Goal: Transaction & Acquisition: Purchase product/service

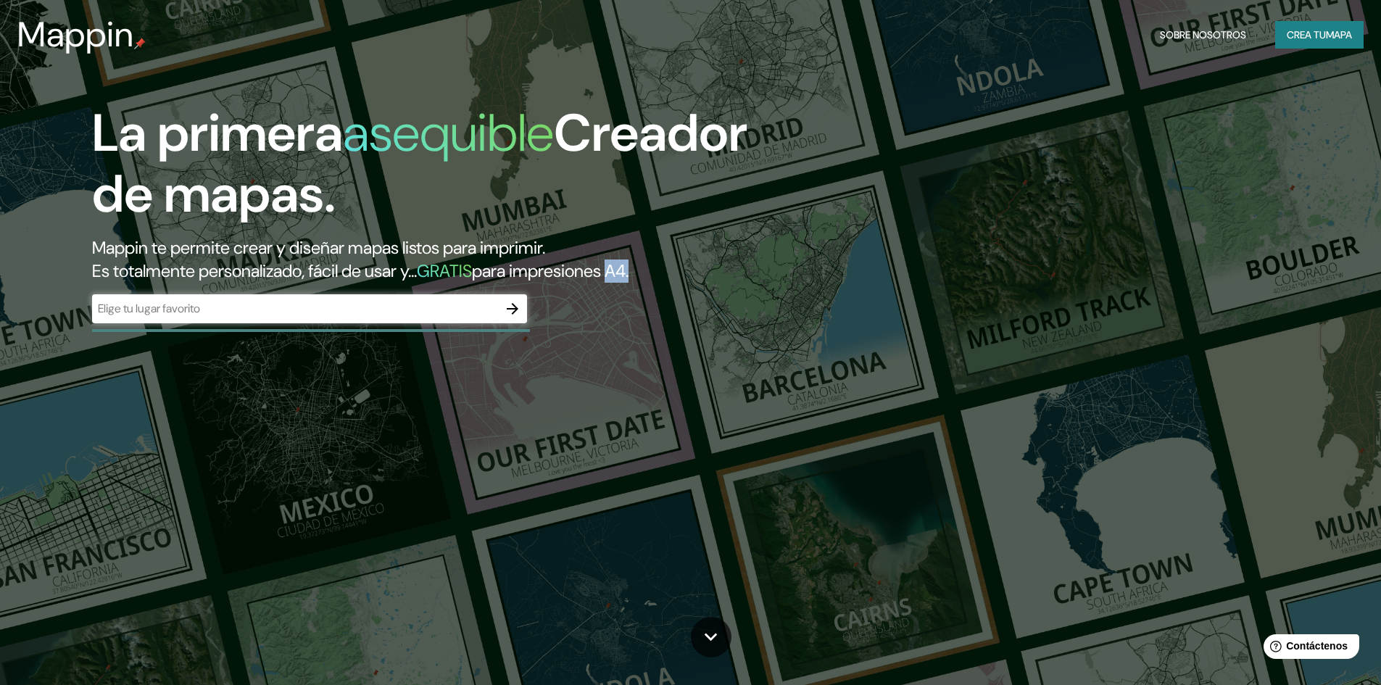
drag, startPoint x: 652, startPoint y: 267, endPoint x: 673, endPoint y: 267, distance: 21.7
click at [629, 267] on font "para impresiones A4." at bounding box center [550, 271] width 157 height 22
click at [691, 261] on h2 "Mappin te permite crear y diseñar mapas listos para imprimir. Es totalmente per…" at bounding box center [437, 259] width 691 height 46
click at [514, 304] on icon "button" at bounding box center [513, 309] width 12 height 12
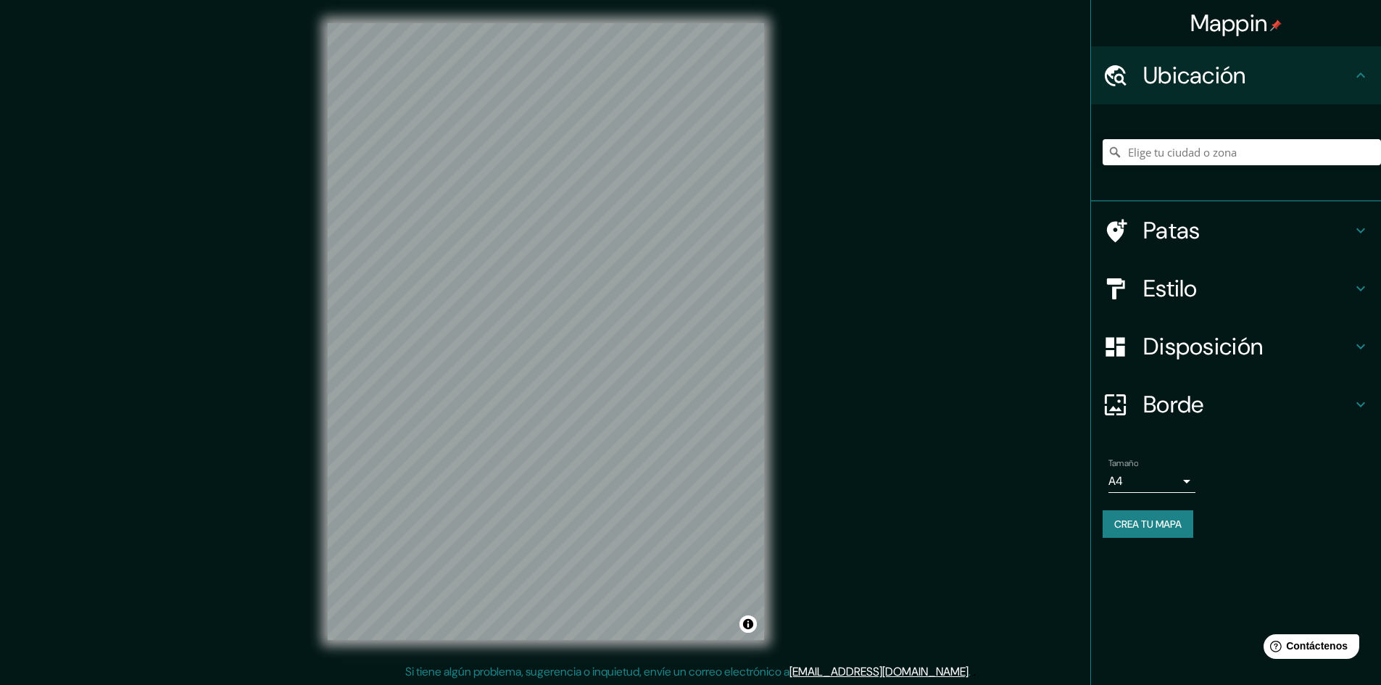
click at [1235, 241] on h4 "Patas" at bounding box center [1247, 230] width 209 height 29
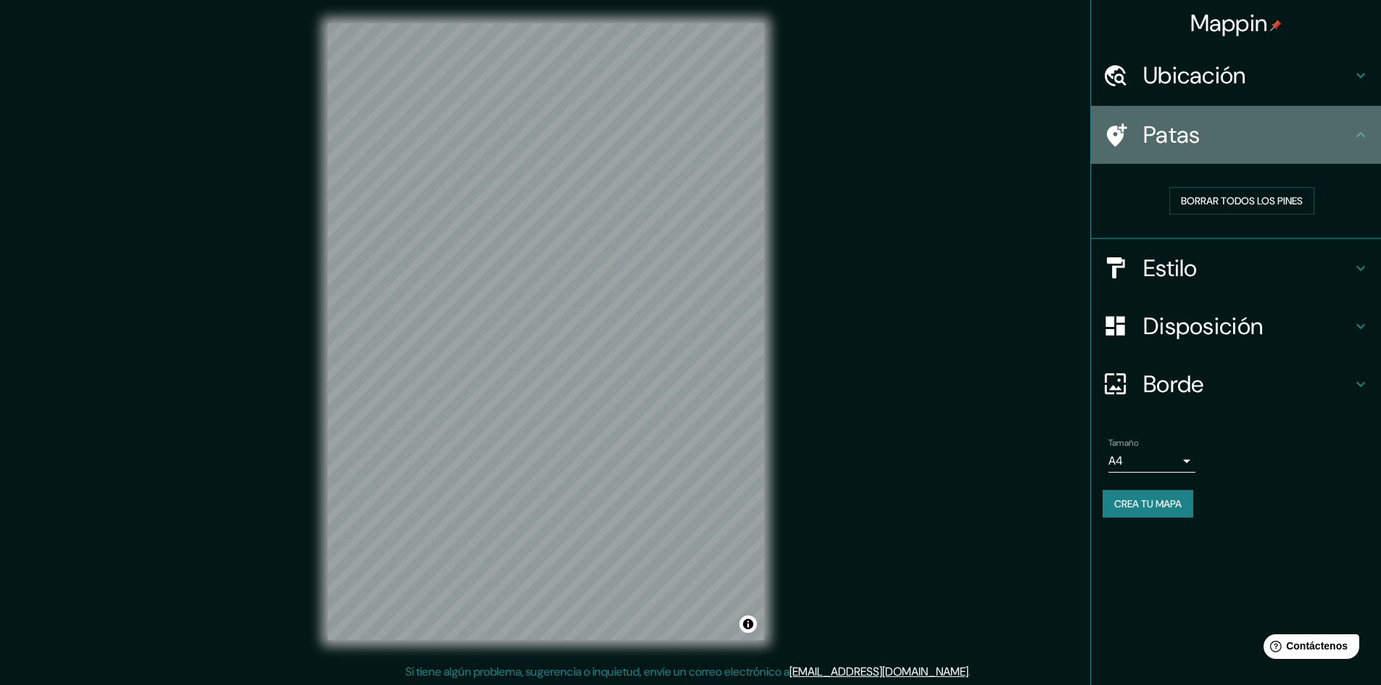
click at [1275, 128] on h4 "Patas" at bounding box center [1247, 134] width 209 height 29
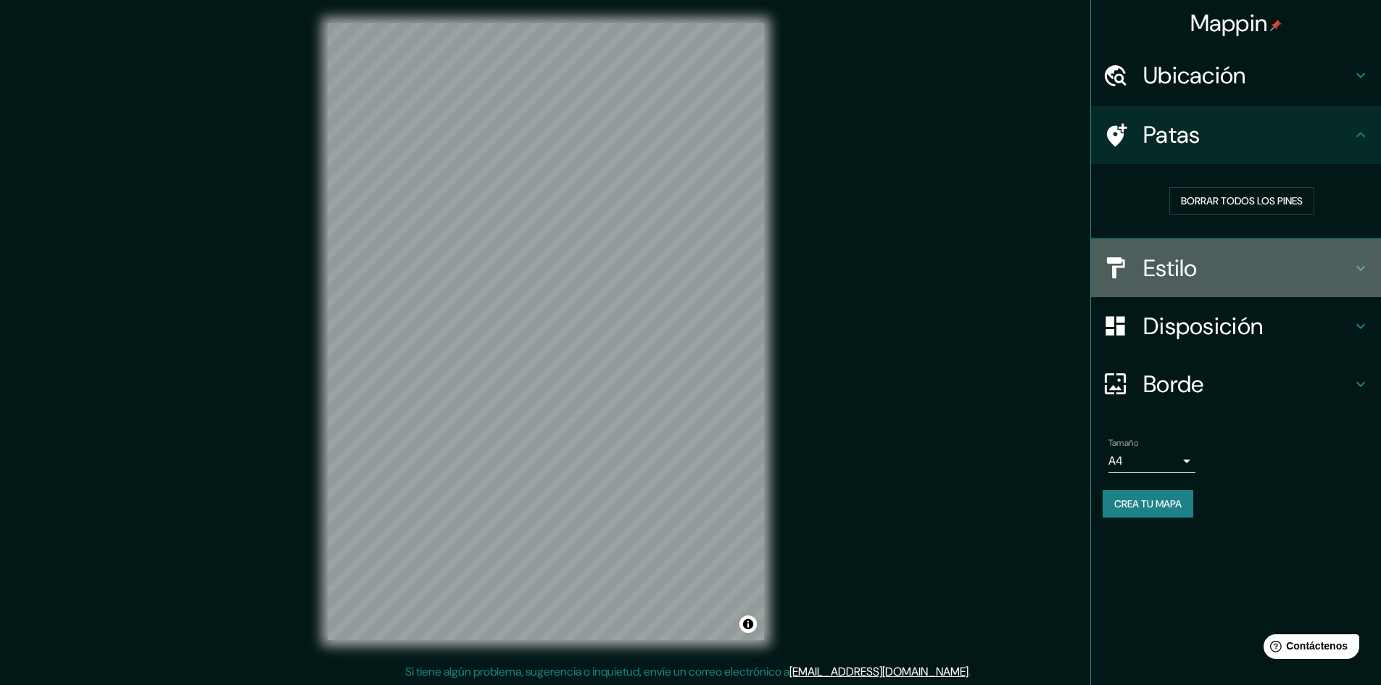
click at [1248, 260] on h4 "Estilo" at bounding box center [1247, 268] width 209 height 29
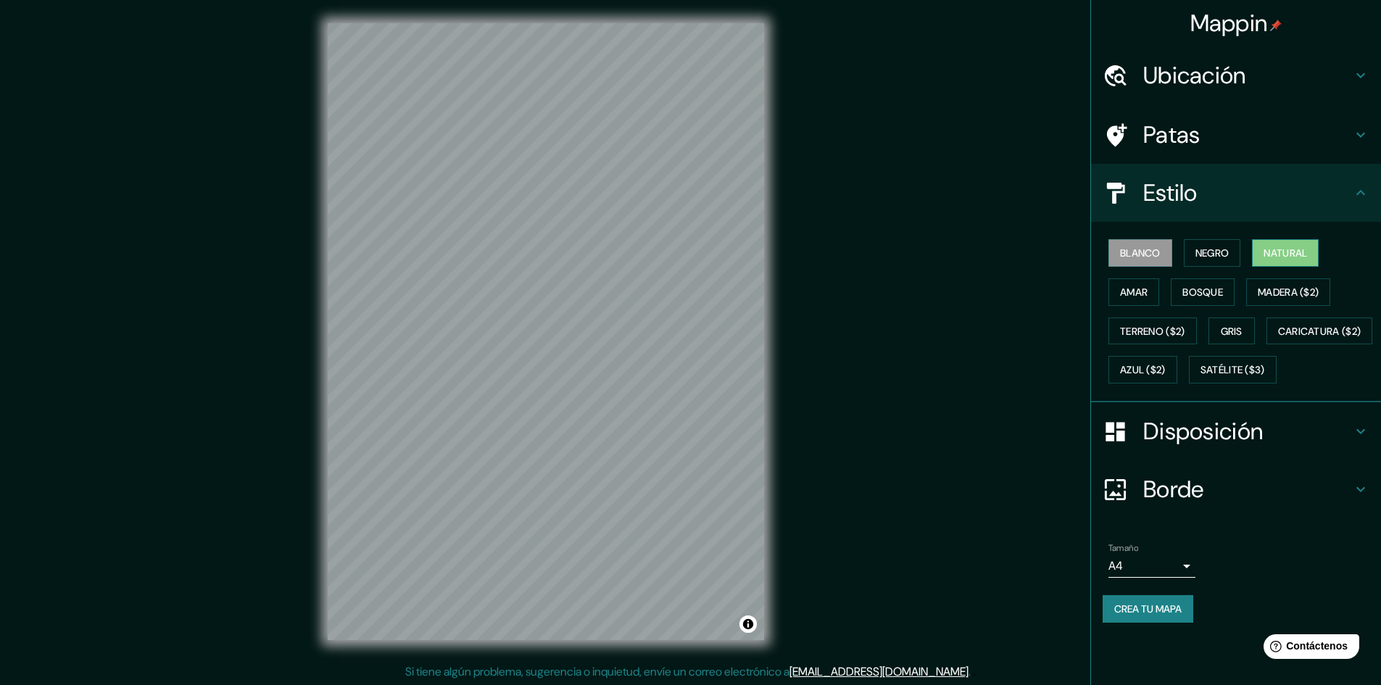
click at [1288, 249] on font "Natural" at bounding box center [1285, 252] width 43 height 13
click at [1271, 291] on font "Madera ($2)" at bounding box center [1288, 292] width 61 height 13
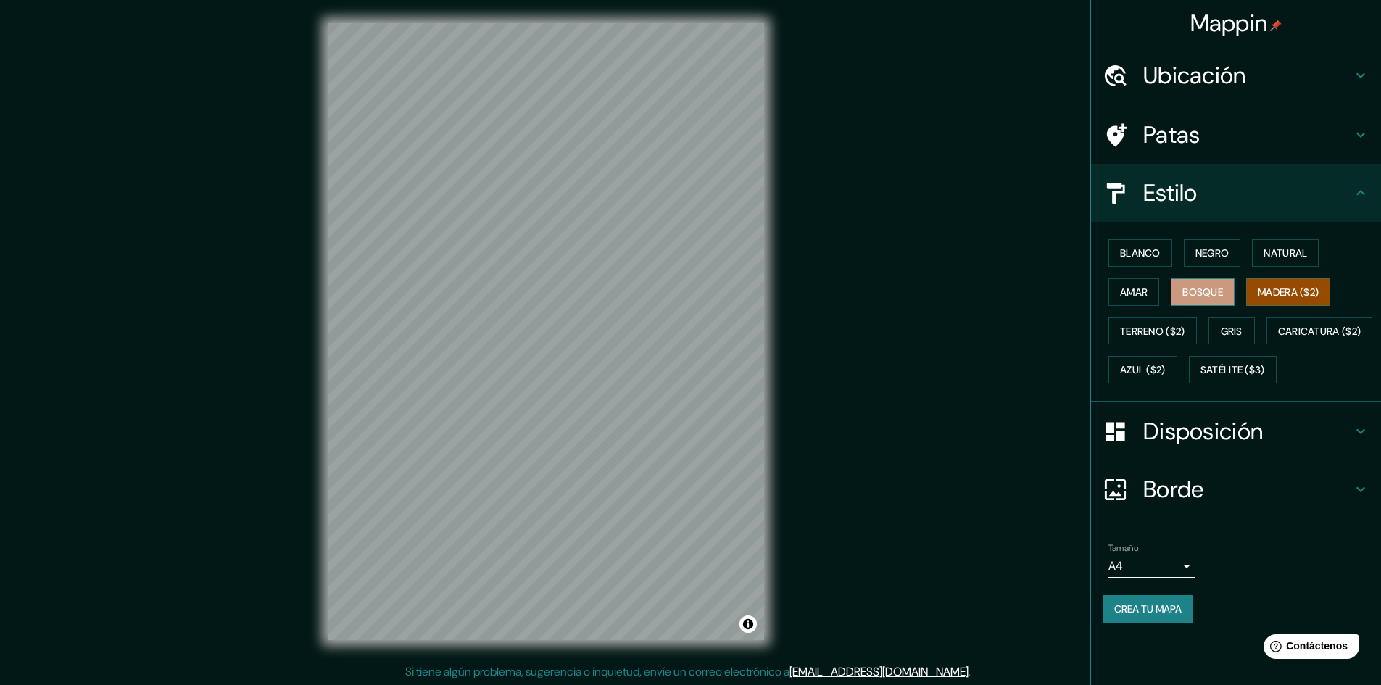
click at [1232, 296] on button "Bosque" at bounding box center [1203, 292] width 64 height 28
click at [1116, 296] on button "Amar" at bounding box center [1133, 292] width 51 height 28
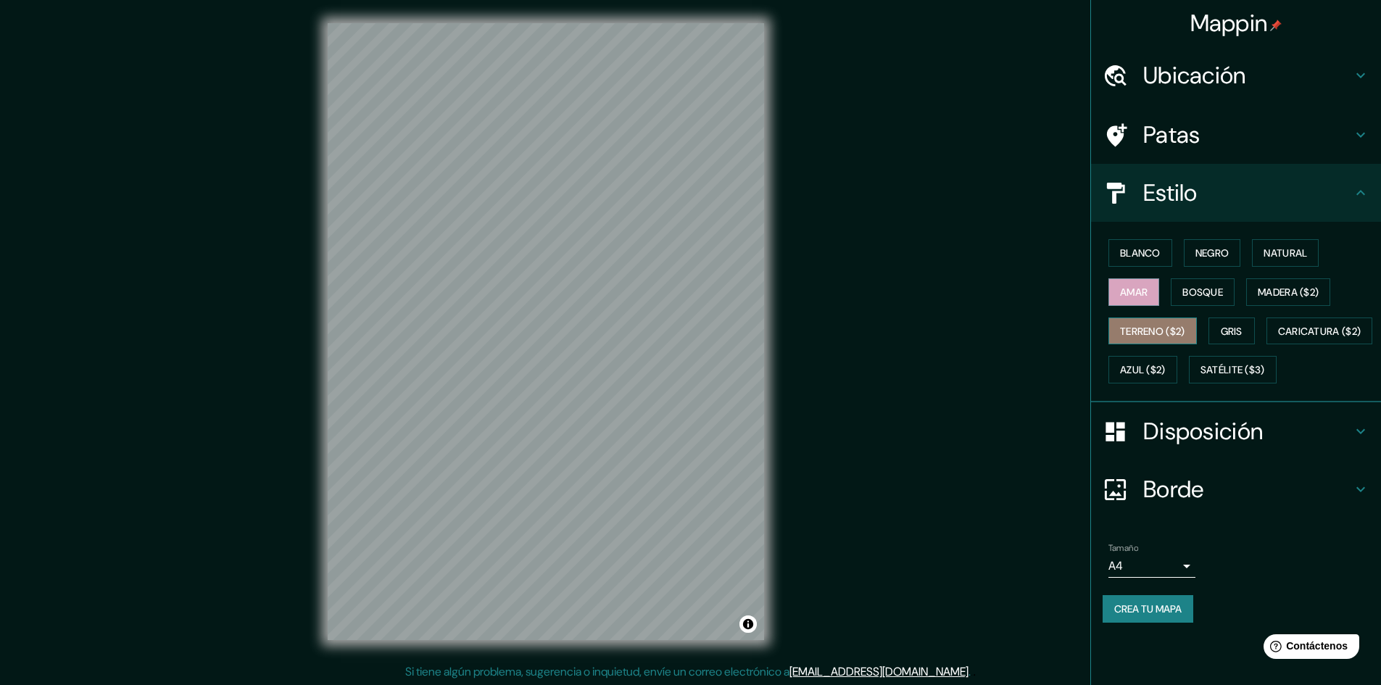
click at [1133, 332] on font "Terreno ($2)" at bounding box center [1152, 331] width 65 height 13
click at [1237, 329] on font "Gris" at bounding box center [1232, 331] width 22 height 13
click at [1166, 366] on font "Azul ($2)" at bounding box center [1143, 370] width 46 height 13
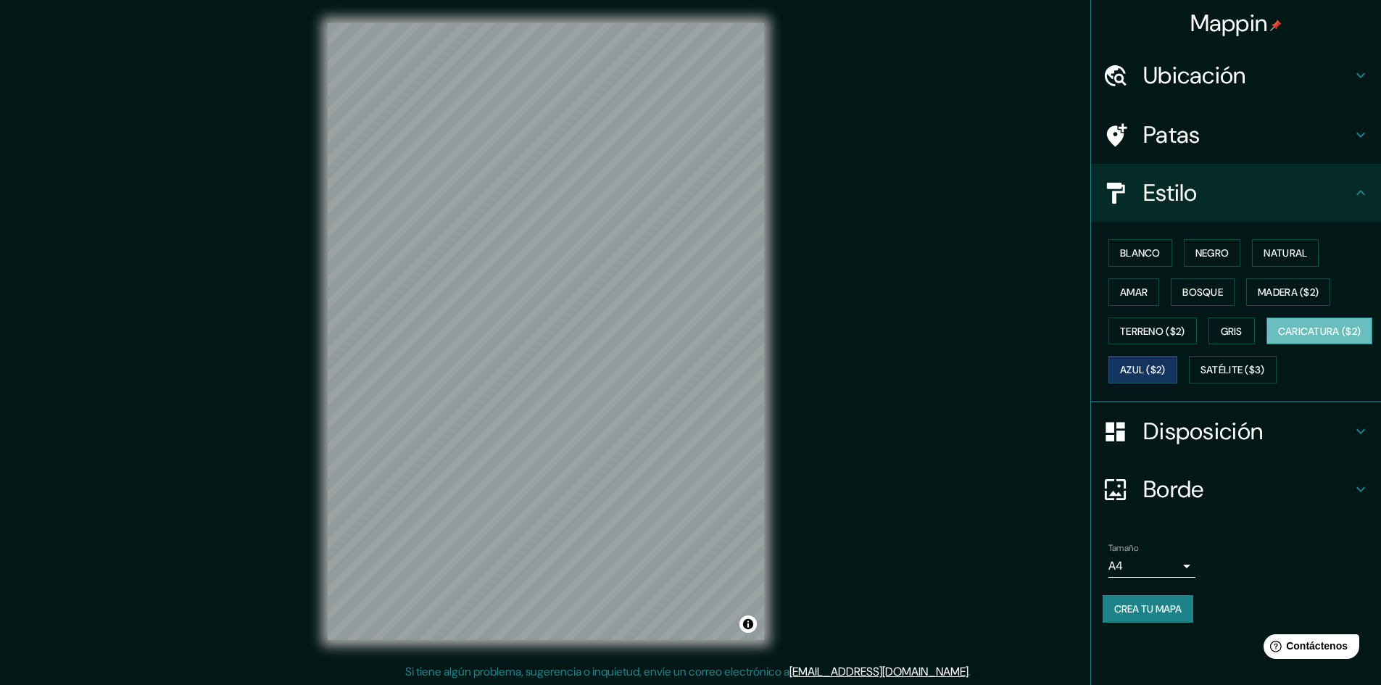
click at [1278, 338] on font "Caricatura ($2)" at bounding box center [1319, 331] width 83 height 13
click at [1200, 377] on font "Satélite ($3)" at bounding box center [1232, 370] width 65 height 13
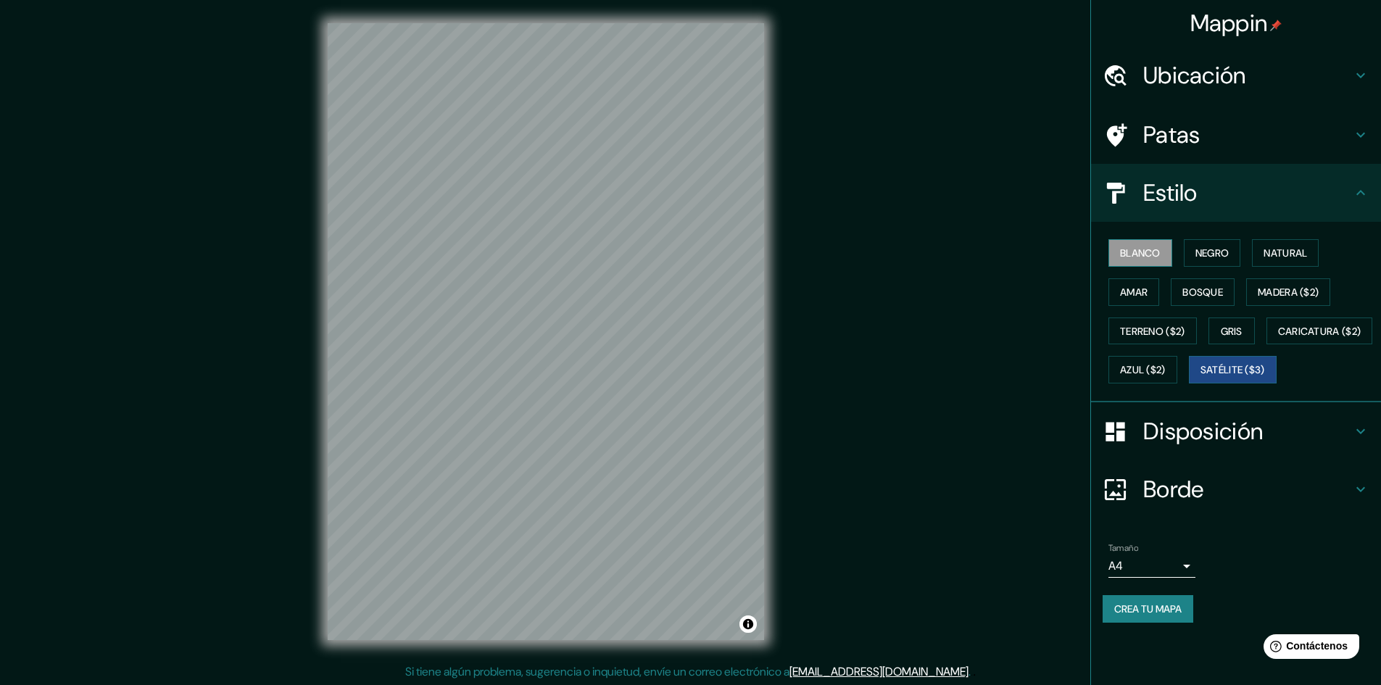
click at [1148, 246] on font "Blanco" at bounding box center [1140, 253] width 41 height 19
click at [1142, 290] on font "Amar" at bounding box center [1134, 292] width 28 height 13
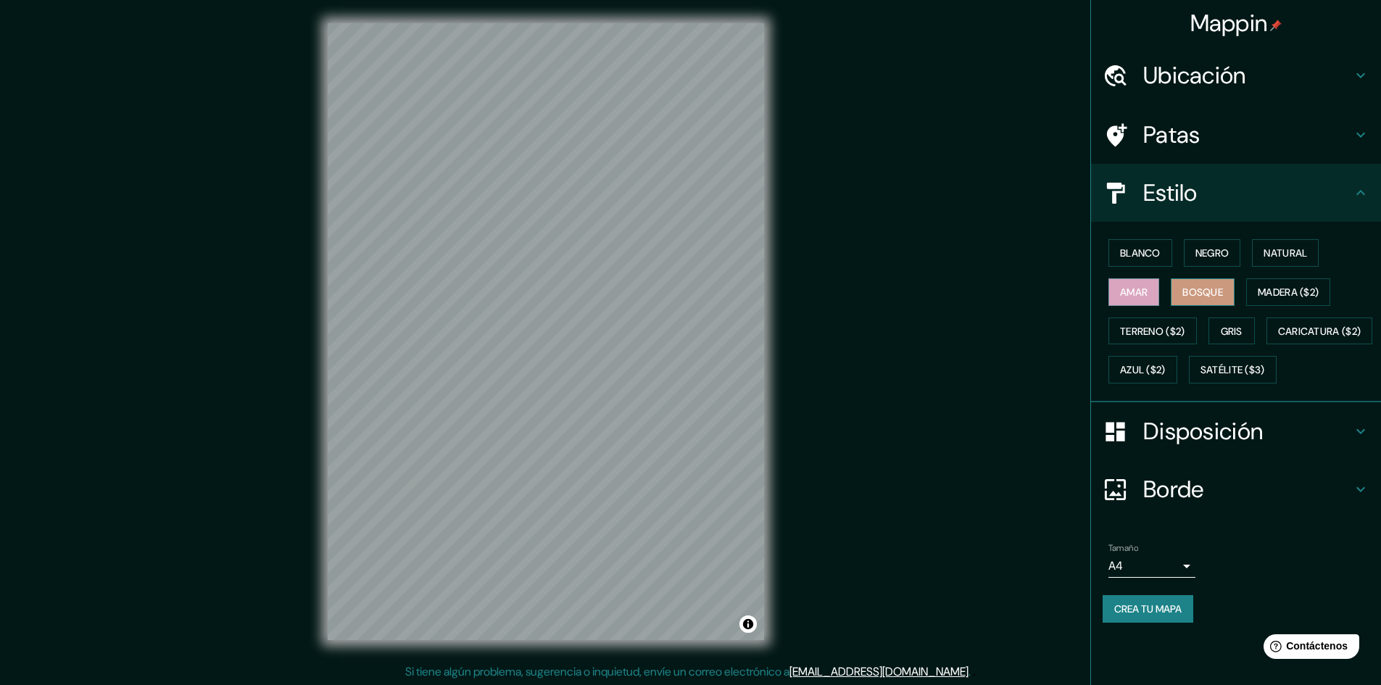
click at [1200, 289] on font "Bosque" at bounding box center [1202, 292] width 41 height 13
click at [1253, 248] on div "Blanco Negro Natural Amar Bosque Madera ($2) Terreno ($2) Gris Caricatura ($2) …" at bounding box center [1242, 311] width 278 height 156
click at [1269, 248] on font "Natural" at bounding box center [1285, 252] width 43 height 13
click at [1170, 447] on font "Disposición" at bounding box center [1203, 431] width 120 height 30
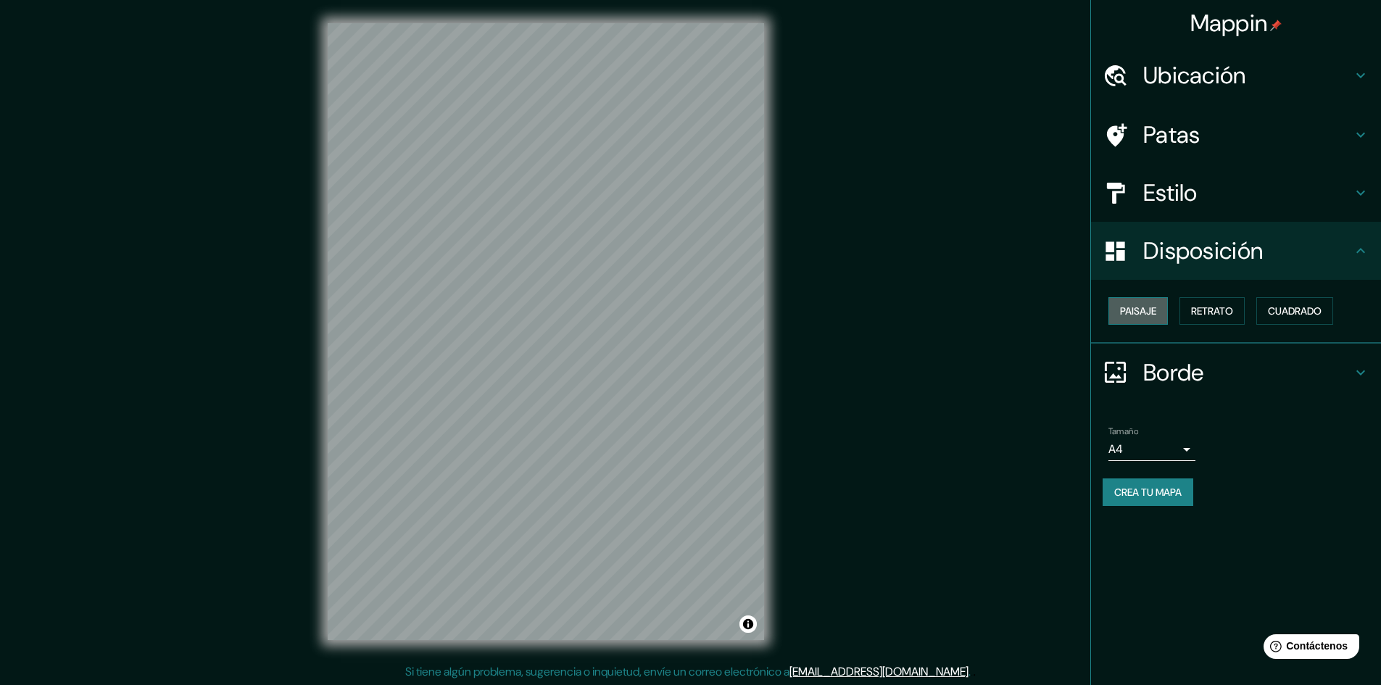
click at [1134, 304] on font "Paisaje" at bounding box center [1138, 310] width 36 height 13
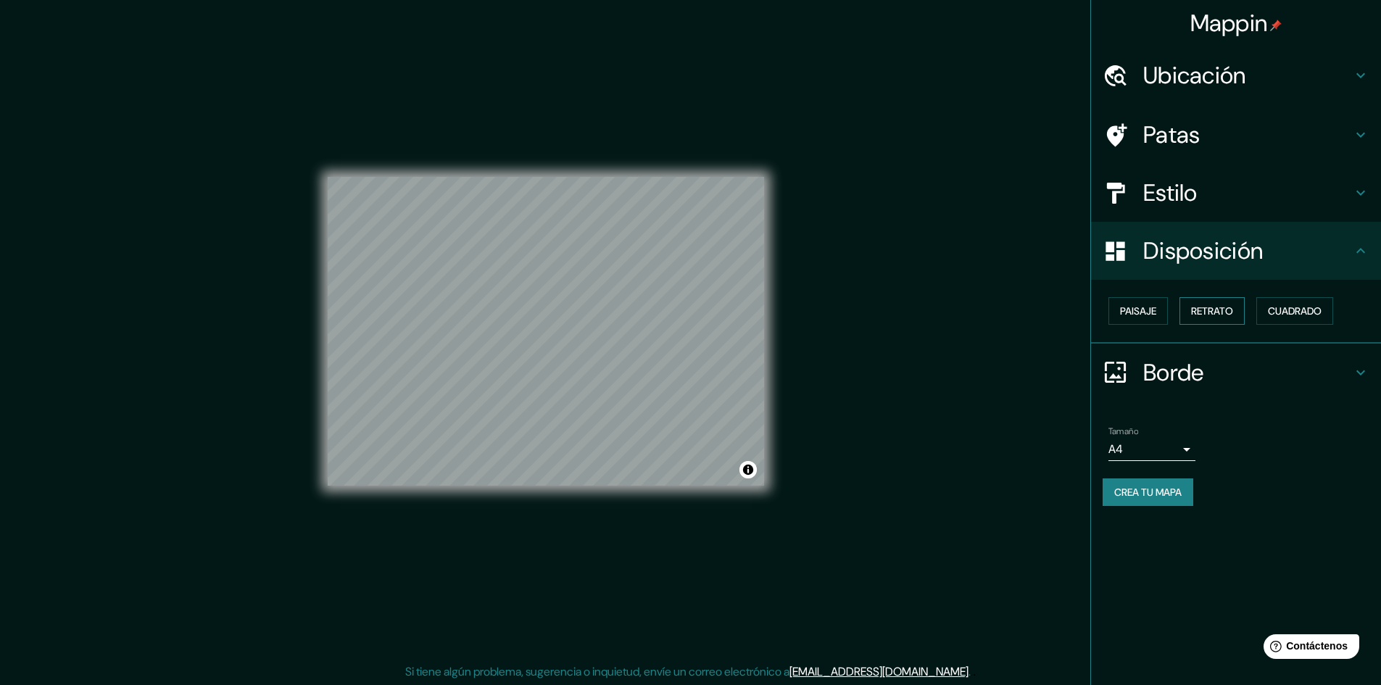
click at [1216, 306] on font "Retrato" at bounding box center [1212, 310] width 42 height 13
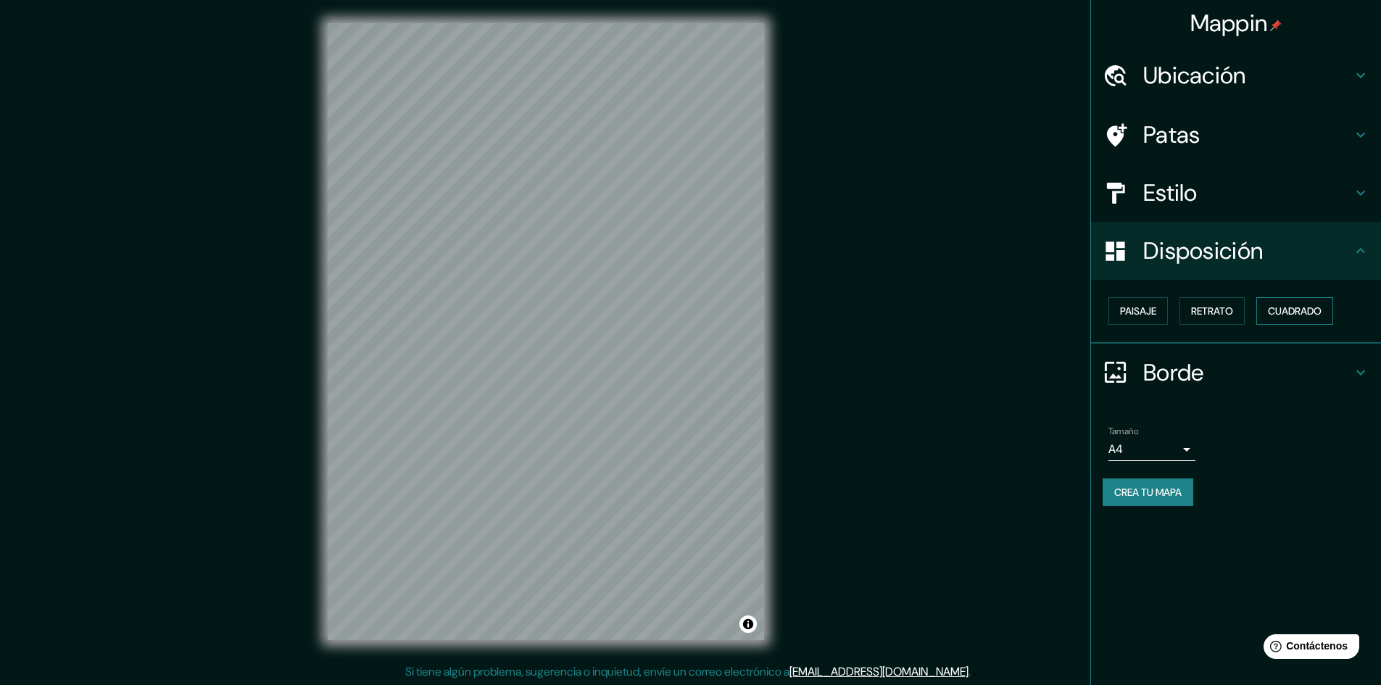
click at [1289, 315] on font "Cuadrado" at bounding box center [1295, 310] width 54 height 13
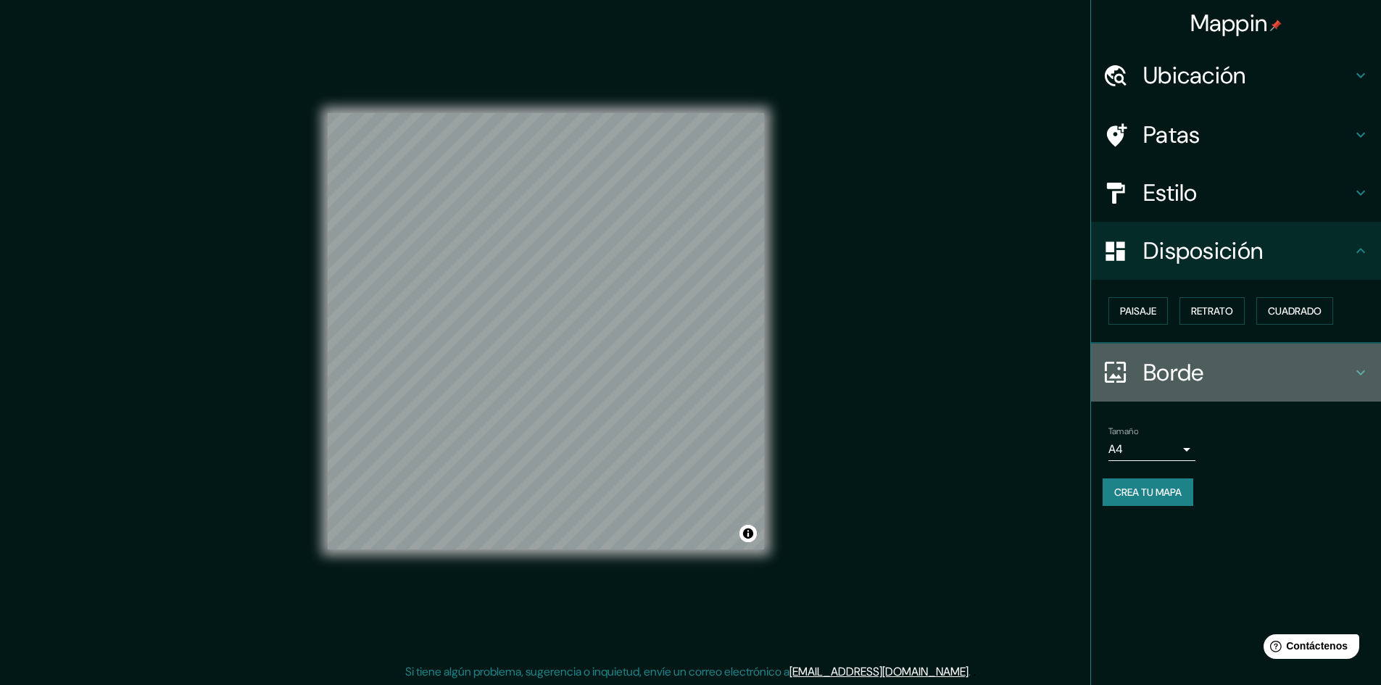
click at [1211, 372] on h4 "Borde" at bounding box center [1247, 372] width 209 height 29
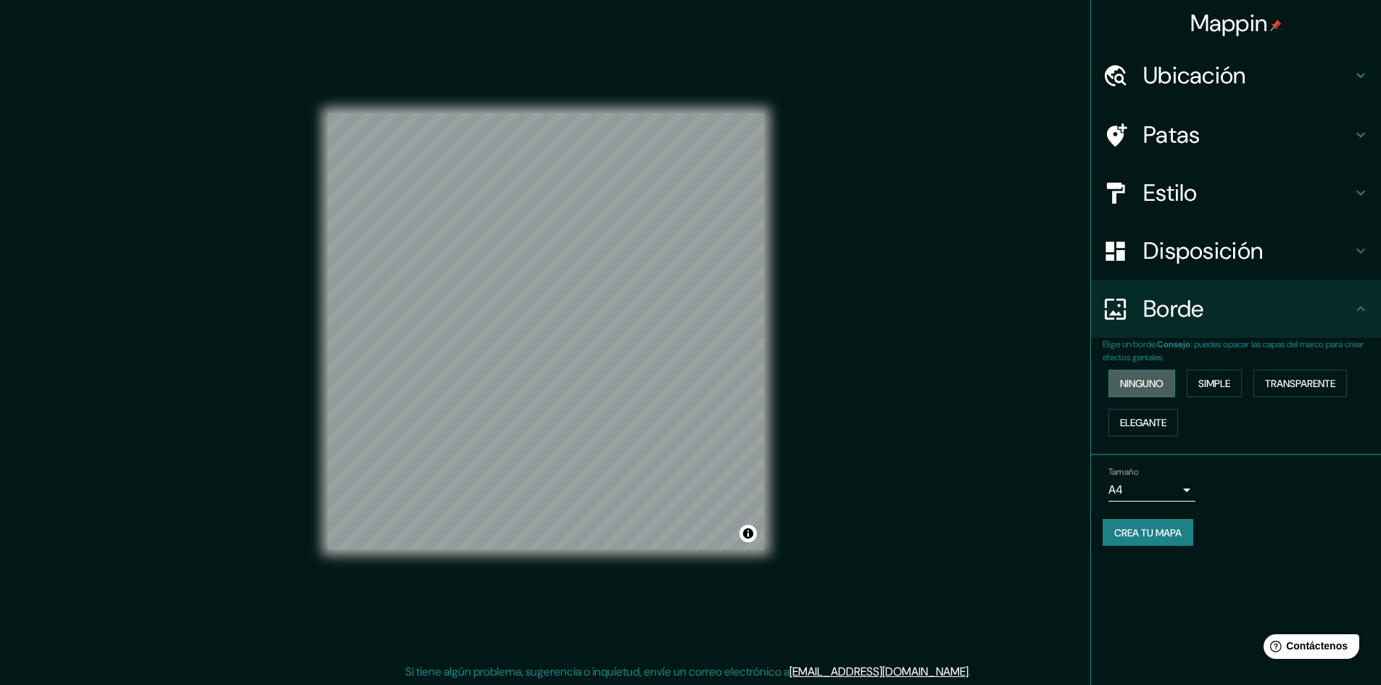
click at [1152, 381] on font "Ninguno" at bounding box center [1141, 383] width 43 height 13
click at [1210, 377] on font "Simple" at bounding box center [1214, 383] width 32 height 13
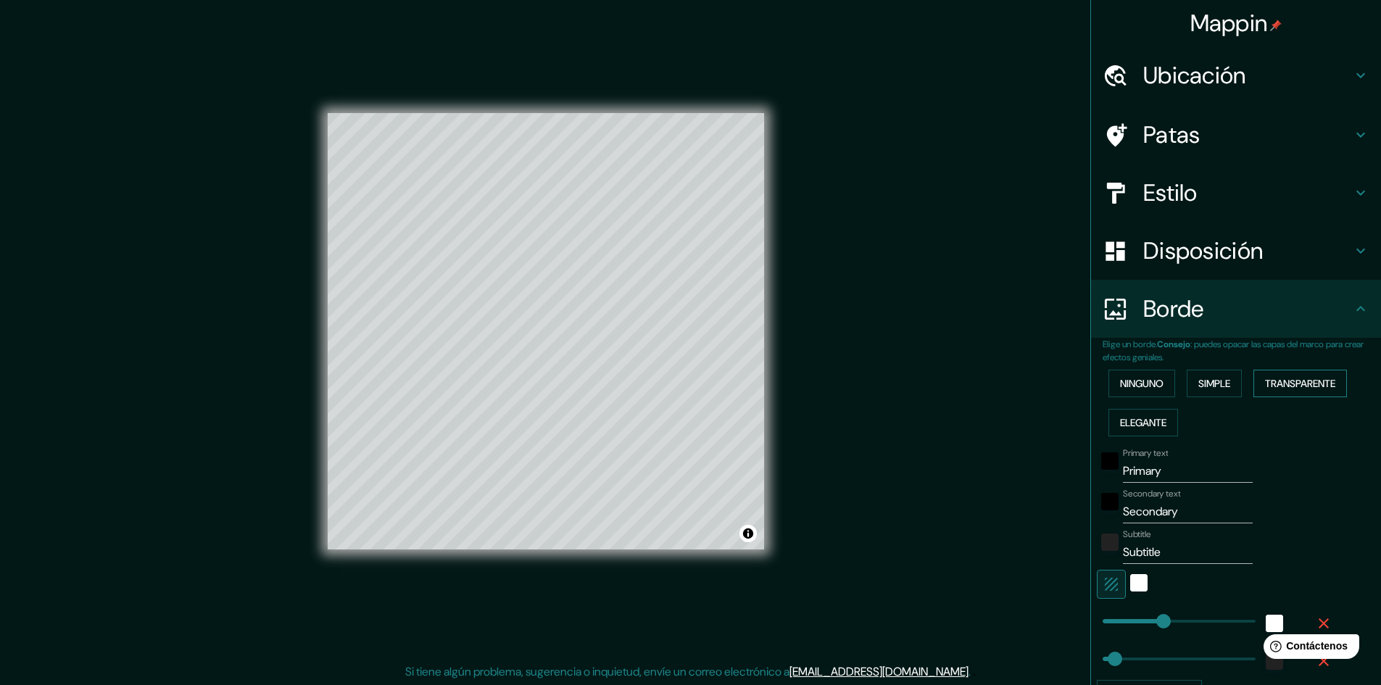
click at [1277, 381] on font "Transparente" at bounding box center [1300, 383] width 70 height 13
click at [1127, 425] on font "Elegante" at bounding box center [1143, 422] width 46 height 13
click at [1230, 189] on h4 "Estilo" at bounding box center [1247, 192] width 209 height 29
type input "241"
type input "48"
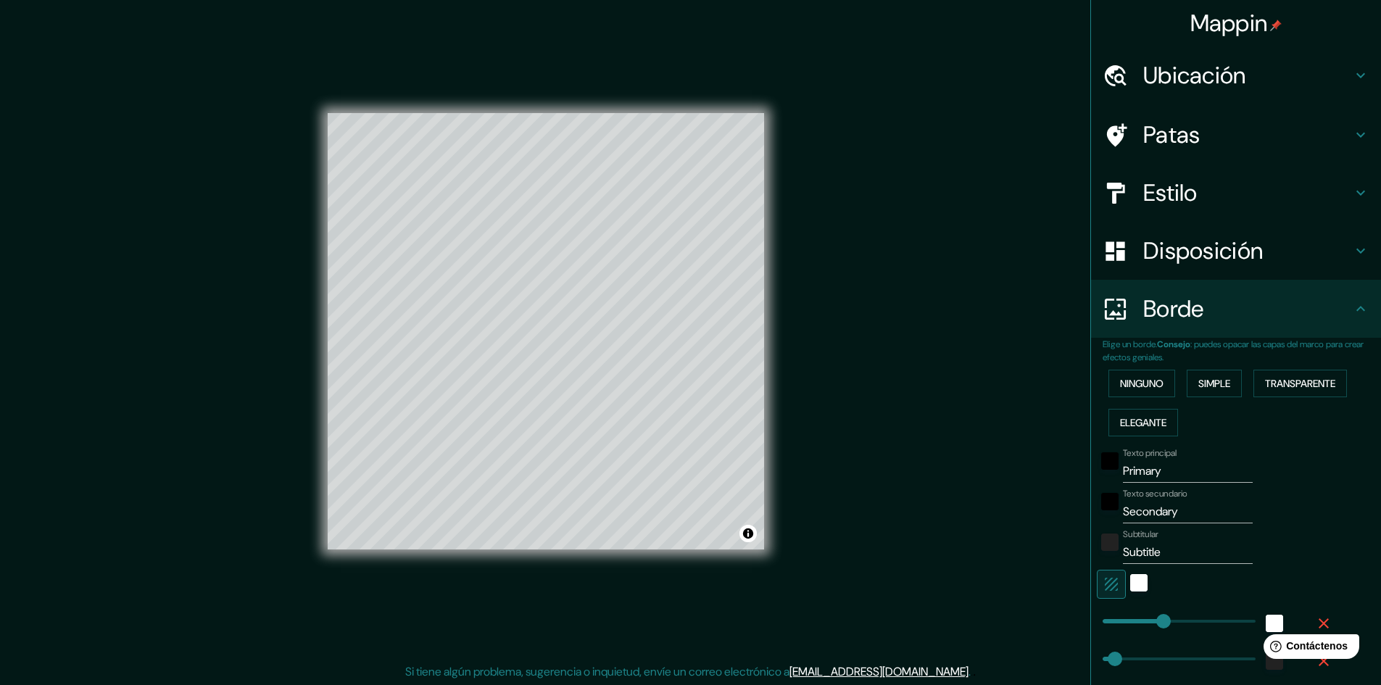
type input "48"
type input "24"
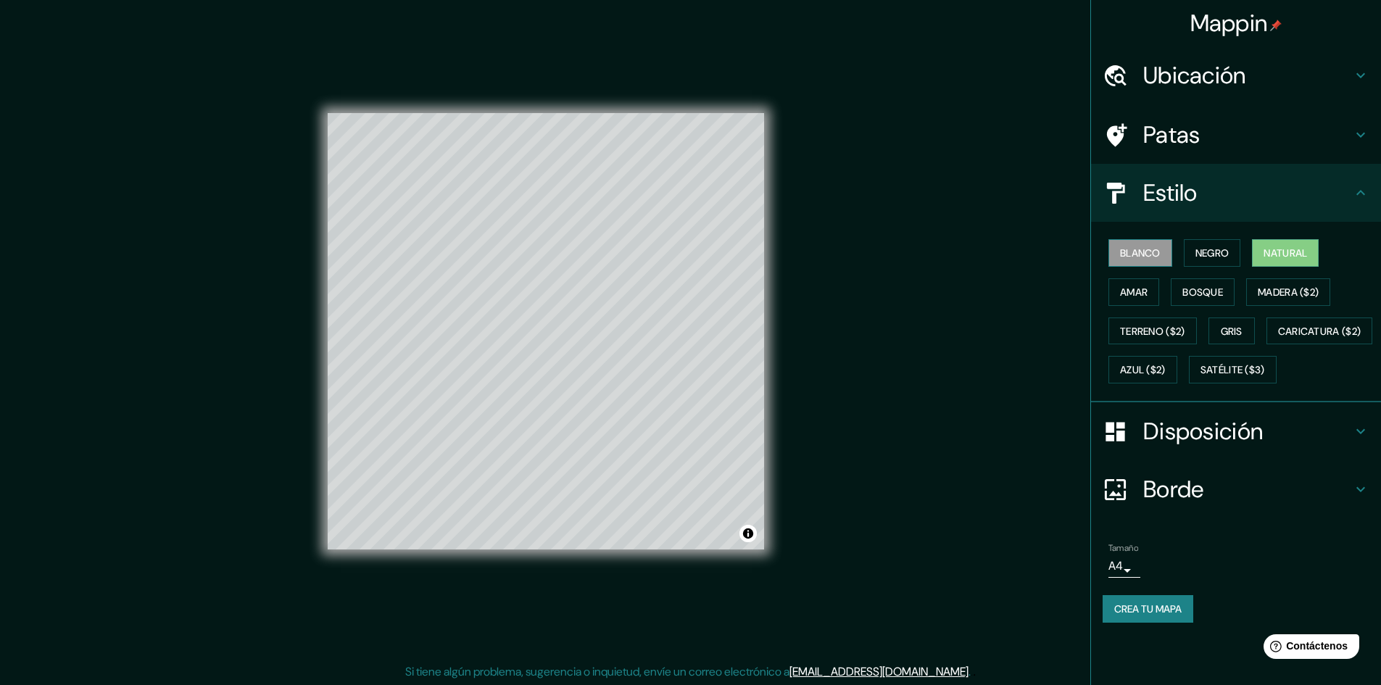
click at [1145, 257] on font "Blanco" at bounding box center [1140, 252] width 41 height 13
click at [1211, 247] on font "Negro" at bounding box center [1212, 252] width 34 height 13
click at [1155, 251] on font "Blanco" at bounding box center [1140, 252] width 41 height 13
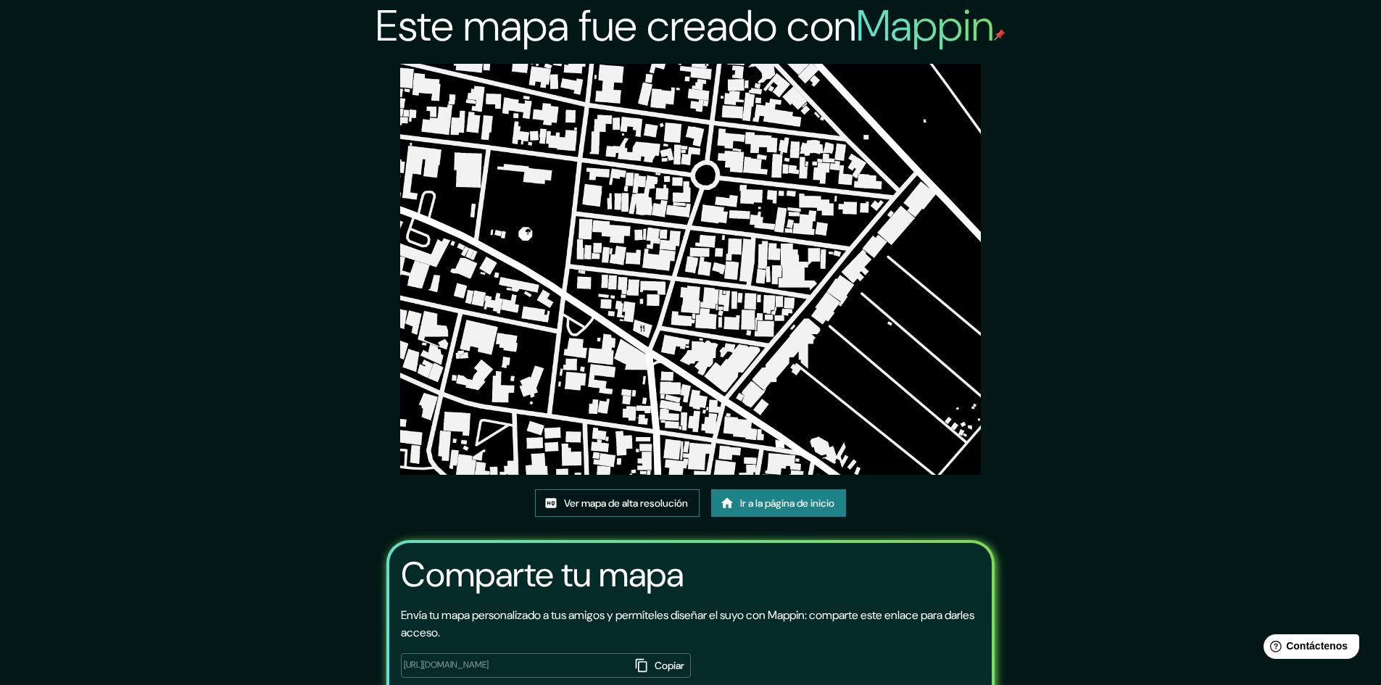
click at [660, 506] on font "Ver mapa de alta resolución" at bounding box center [626, 503] width 124 height 13
